Goal: Information Seeking & Learning: Learn about a topic

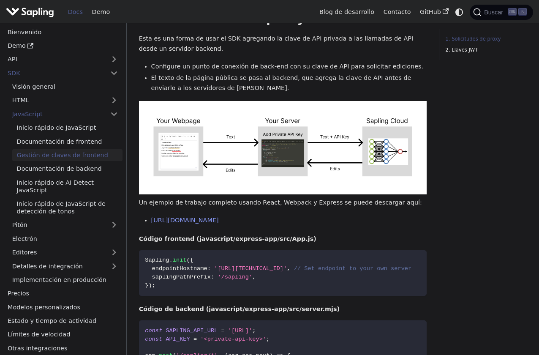
scroll to position [55, 0]
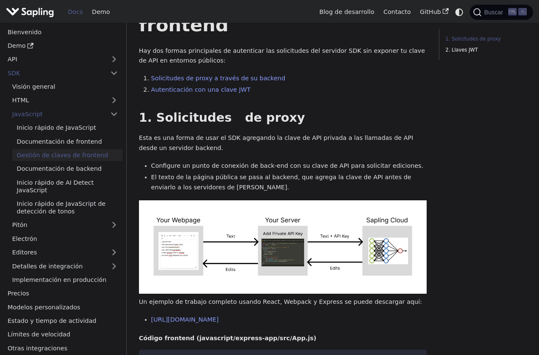
click at [38, 11] on img "Principal" at bounding box center [30, 12] width 48 height 12
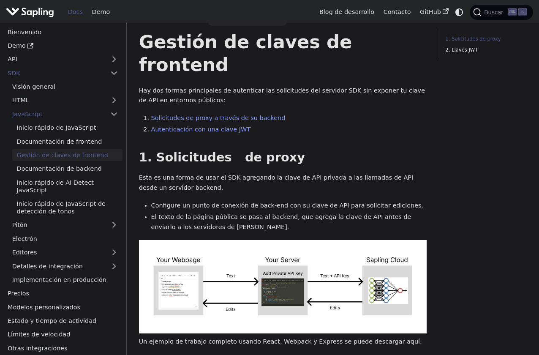
scroll to position [13, 0]
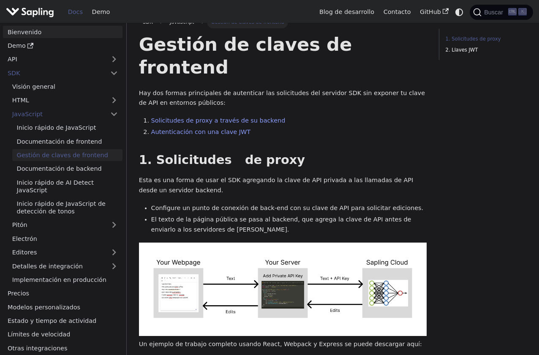
click at [55, 31] on link "Bienvenido" at bounding box center [63, 32] width 120 height 12
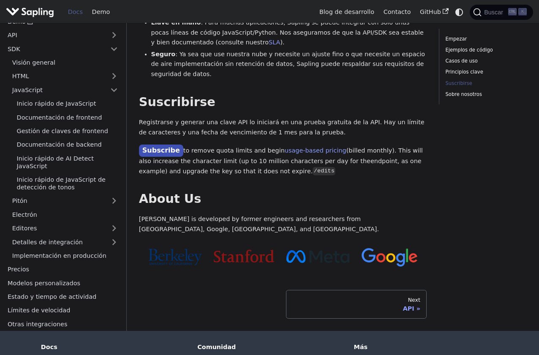
scroll to position [751, 0]
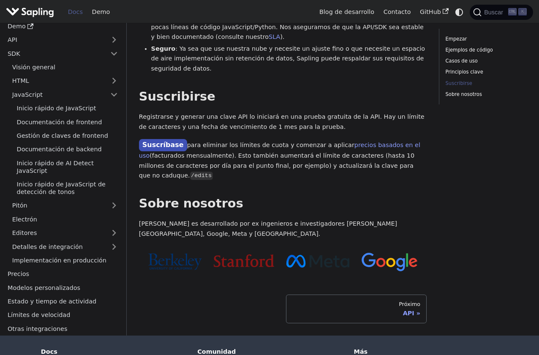
click at [406, 253] on img at bounding box center [390, 262] width 56 height 19
click at [410, 301] on div "Próximo" at bounding box center [356, 304] width 128 height 7
